Goal: Task Accomplishment & Management: Manage account settings

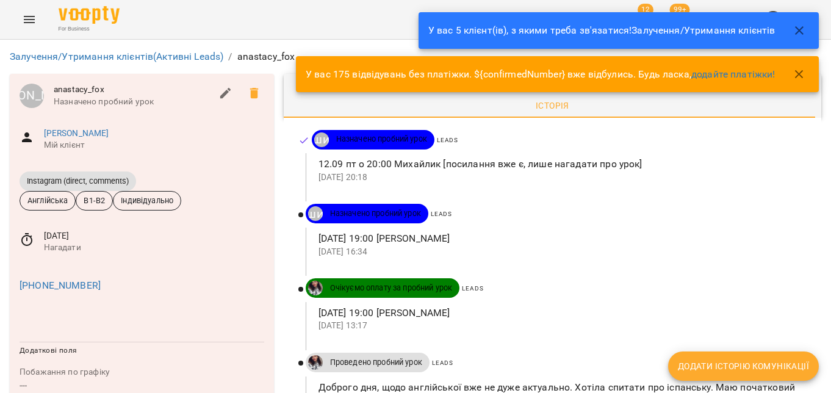
click at [30, 240] on icon at bounding box center [27, 239] width 15 height 15
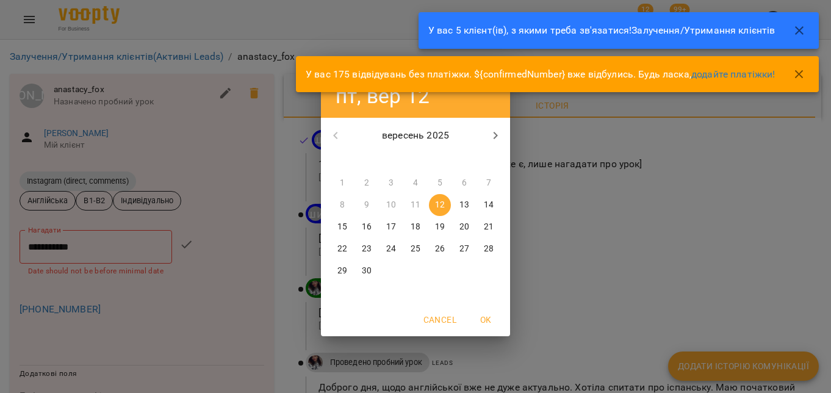
click at [442, 204] on p "12" at bounding box center [440, 205] width 10 height 12
type input "**********"
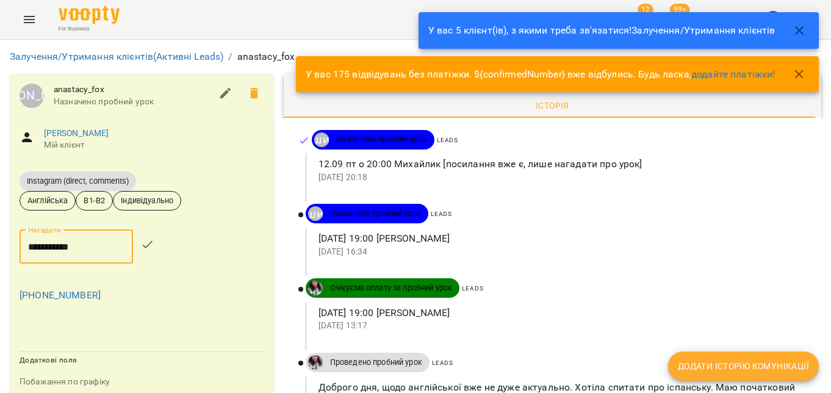
click at [148, 240] on icon "button" at bounding box center [147, 244] width 15 height 15
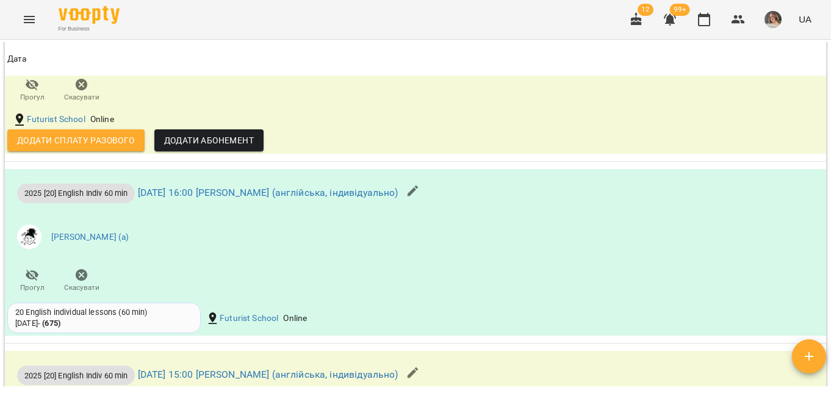
scroll to position [1383, 0]
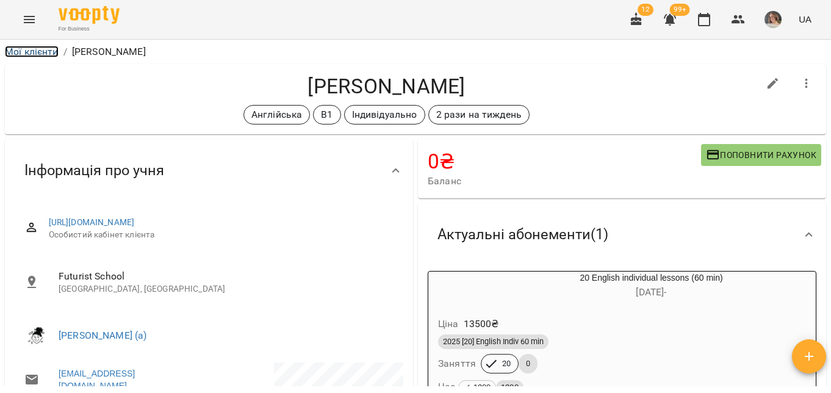
click at [51, 51] on link "Мої клієнти" at bounding box center [32, 52] width 54 height 12
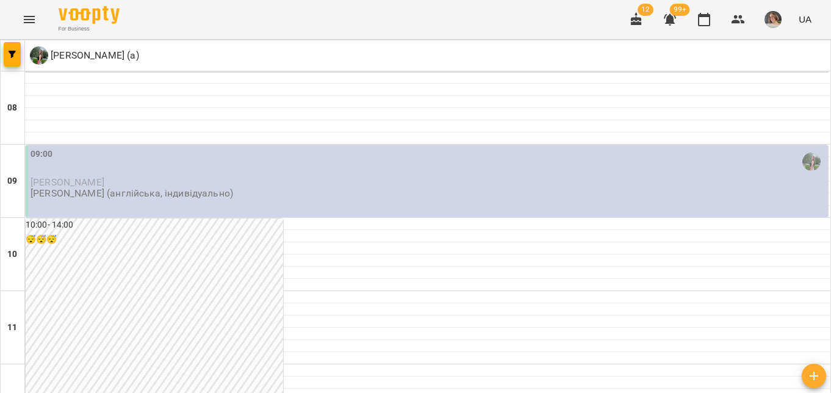
scroll to position [516, 0]
click at [9, 45] on button "button" at bounding box center [12, 54] width 17 height 24
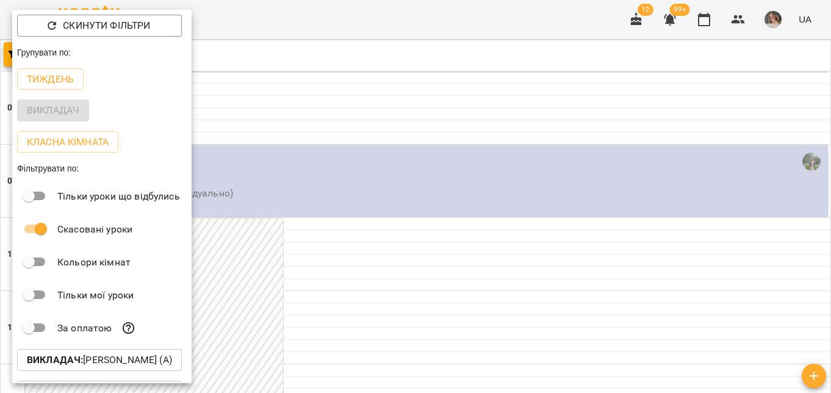
click at [132, 361] on p "Викладач : [PERSON_NAME] (а)" at bounding box center [99, 360] width 145 height 15
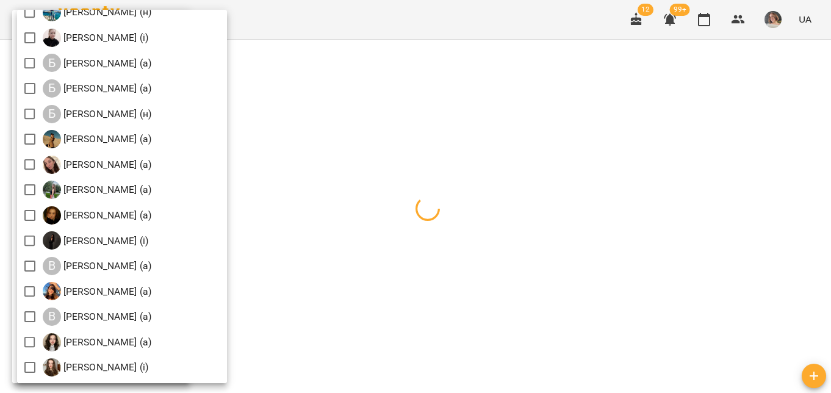
scroll to position [1894, 0]
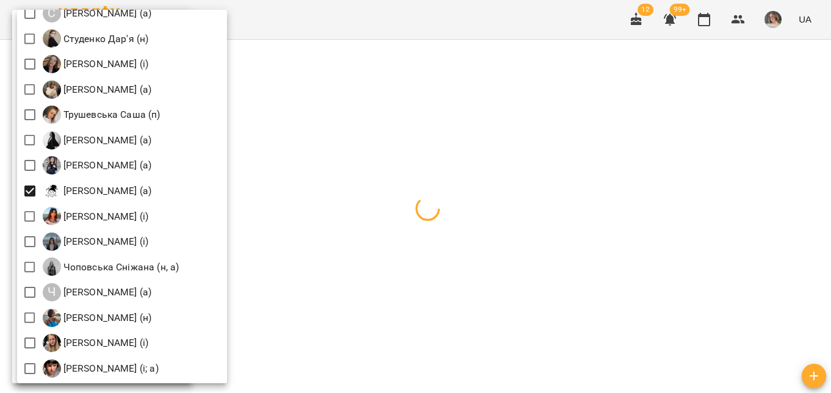
click at [537, 146] on div at bounding box center [415, 196] width 831 height 393
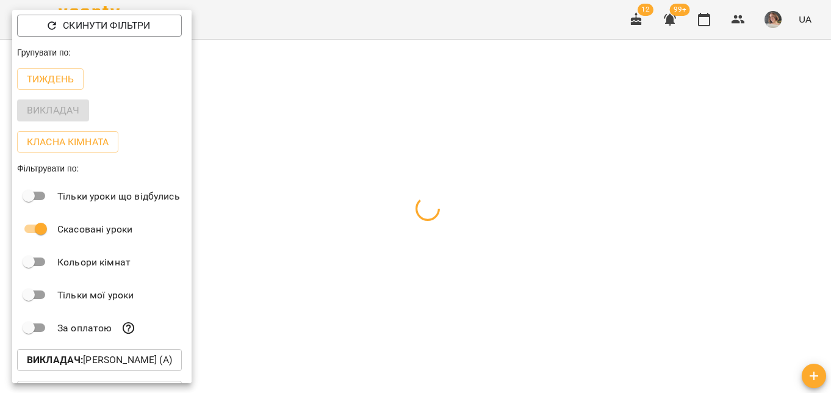
click at [560, 143] on div at bounding box center [415, 196] width 831 height 393
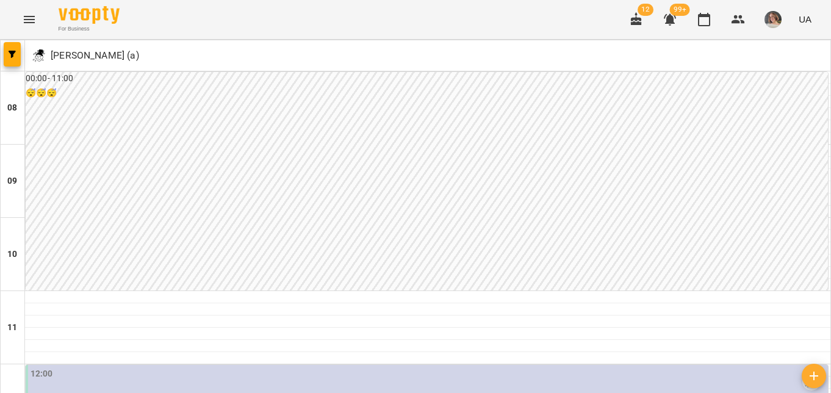
scroll to position [491, 0]
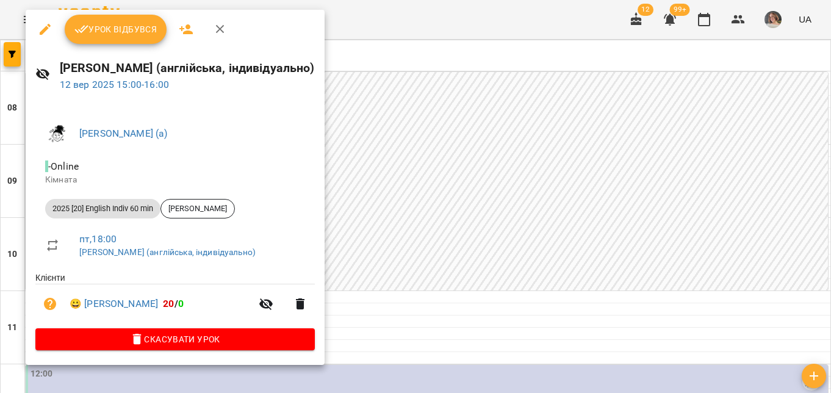
click at [182, 346] on span "Скасувати Урок" at bounding box center [175, 339] width 260 height 15
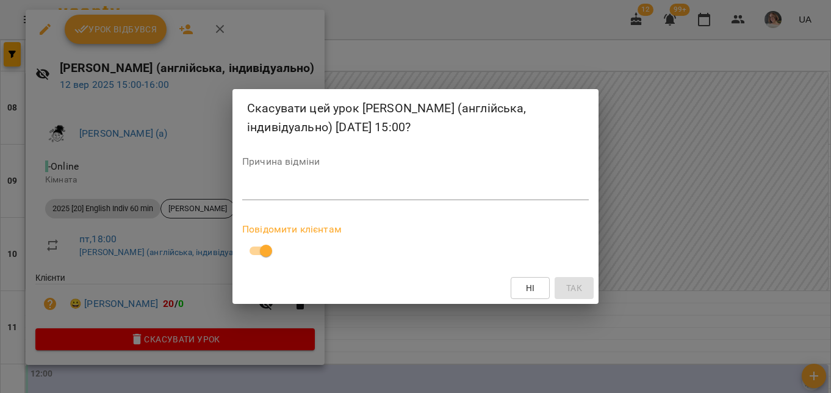
click at [255, 198] on div "*" at bounding box center [415, 191] width 347 height 20
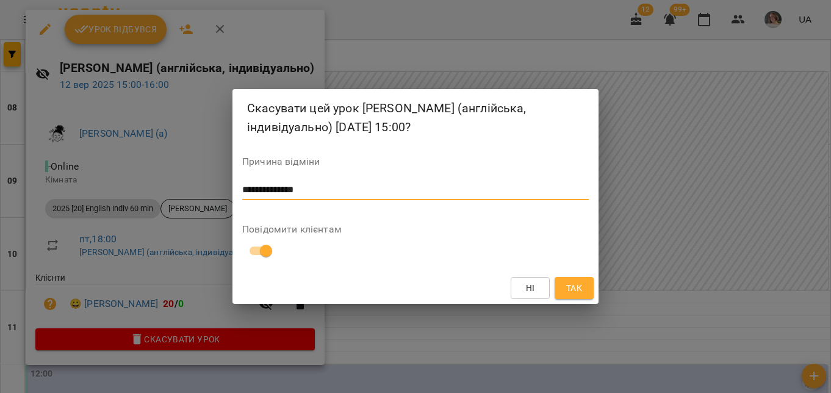
type textarea "**********"
click at [575, 298] on button "Так" at bounding box center [574, 288] width 39 height 22
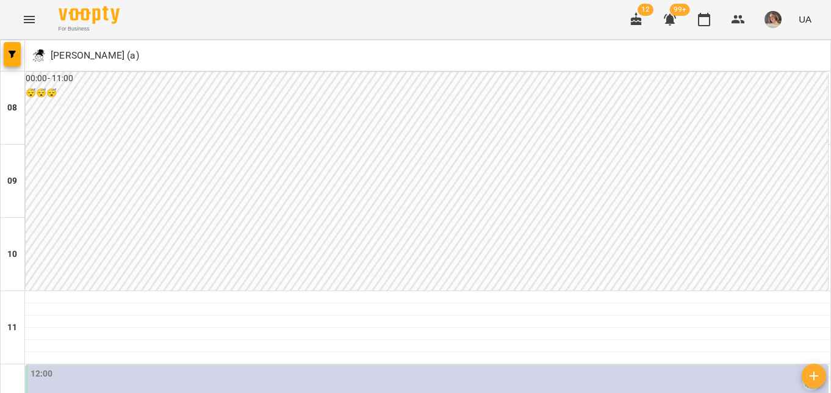
scroll to position [0, 0]
